Goal: Information Seeking & Learning: Compare options

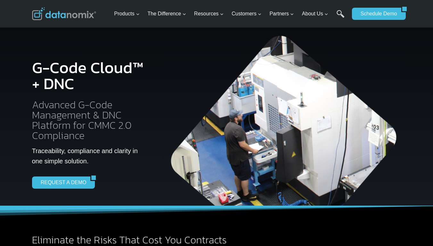
scroll to position [1187, 0]
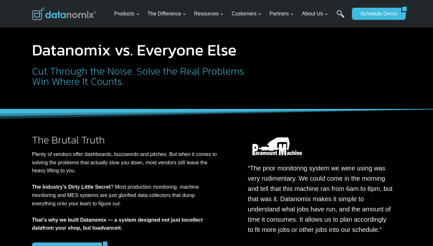
scroll to position [1045, 0]
